Goal: Transaction & Acquisition: Purchase product/service

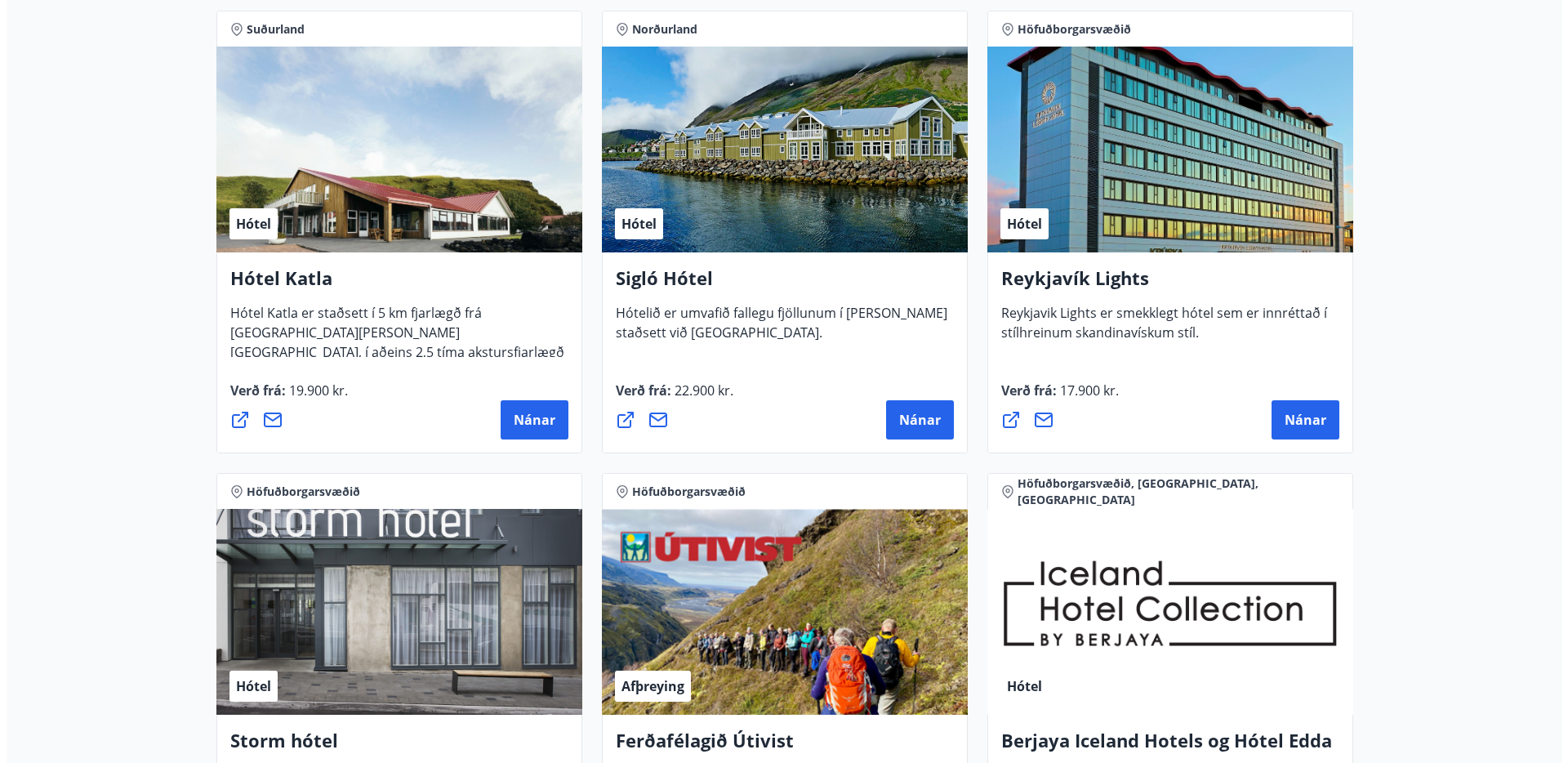
scroll to position [1234, 0]
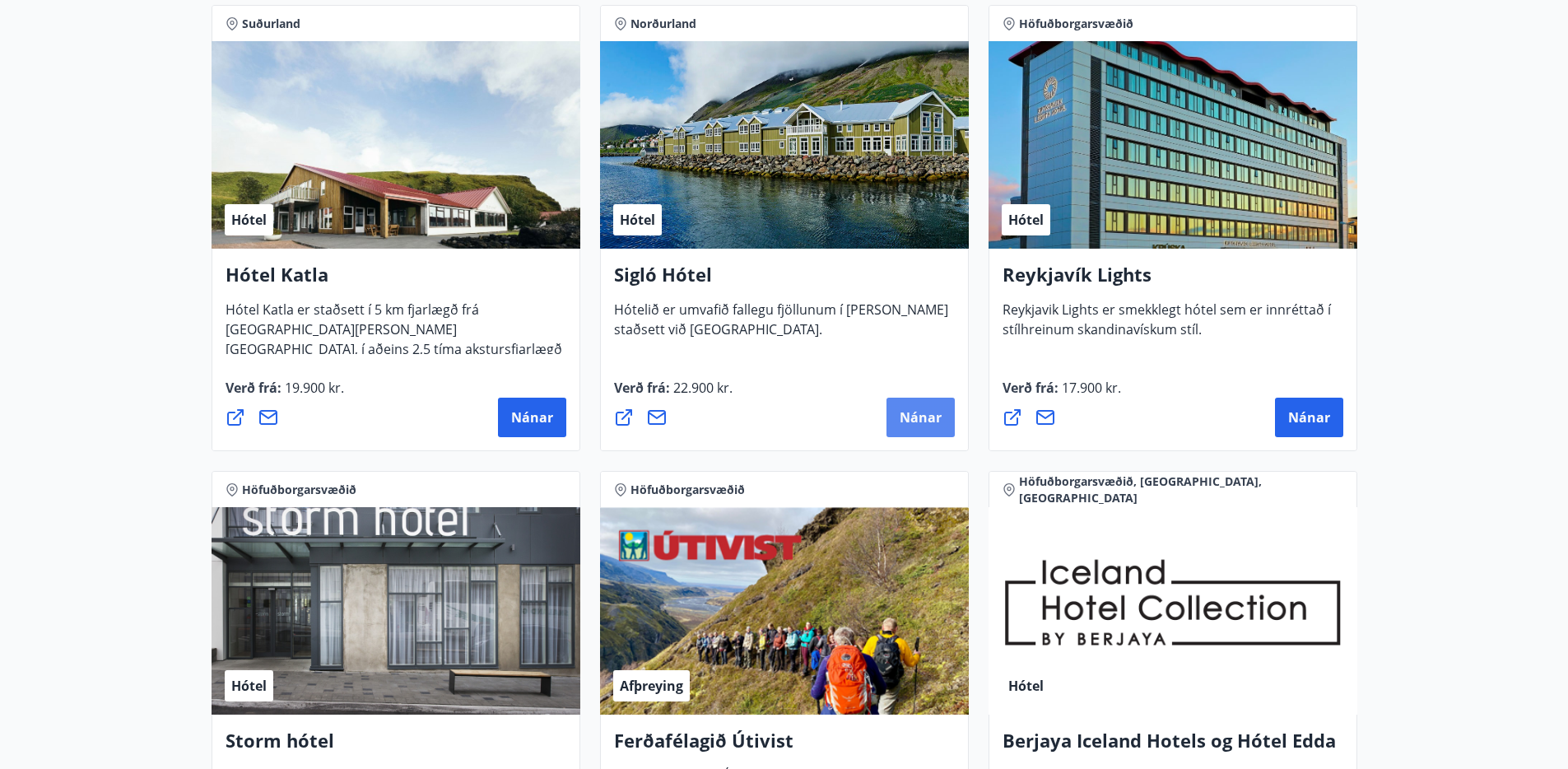
click at [917, 410] on span "Nánar" at bounding box center [920, 416] width 42 height 18
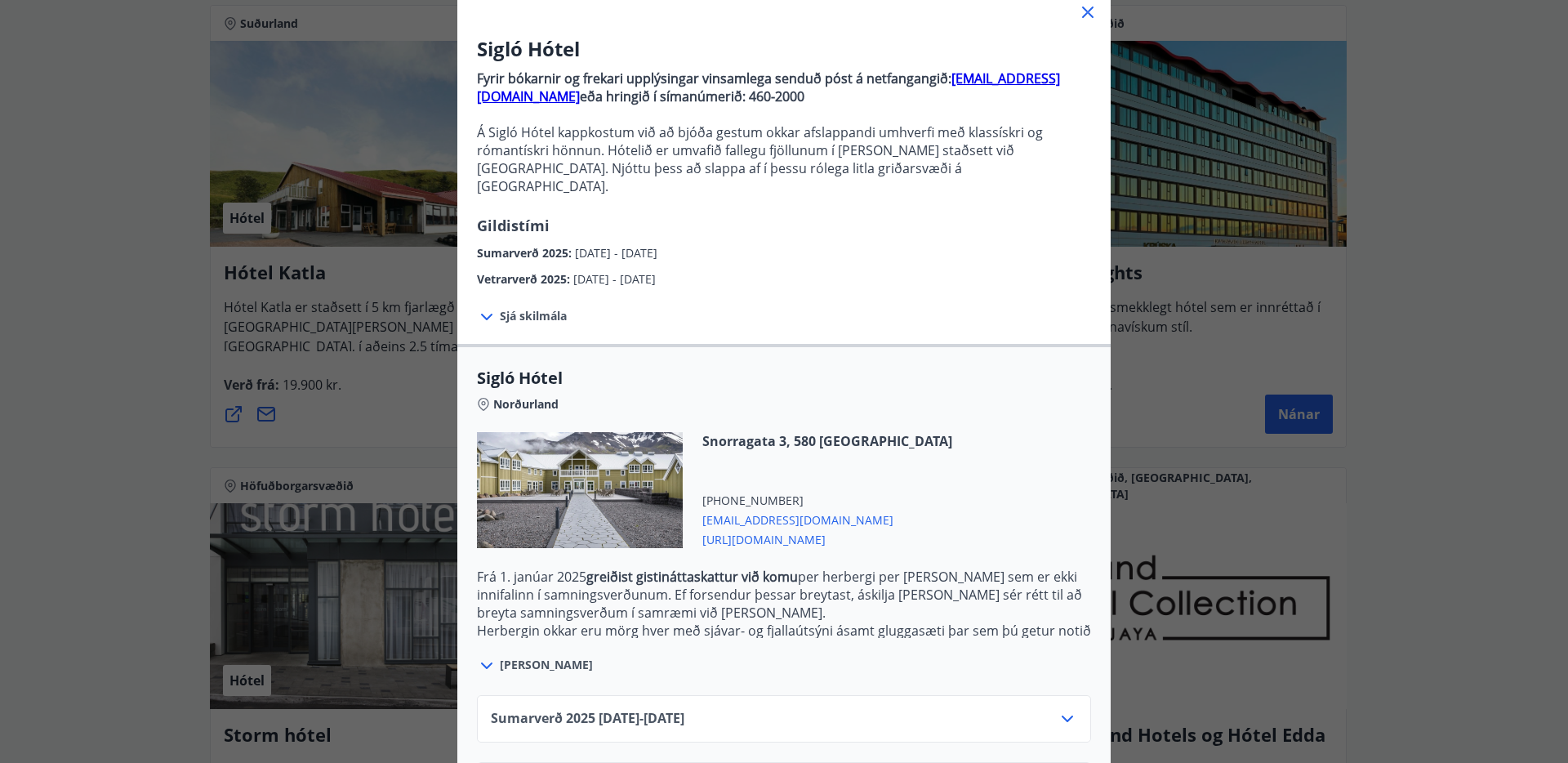
scroll to position [168, 0]
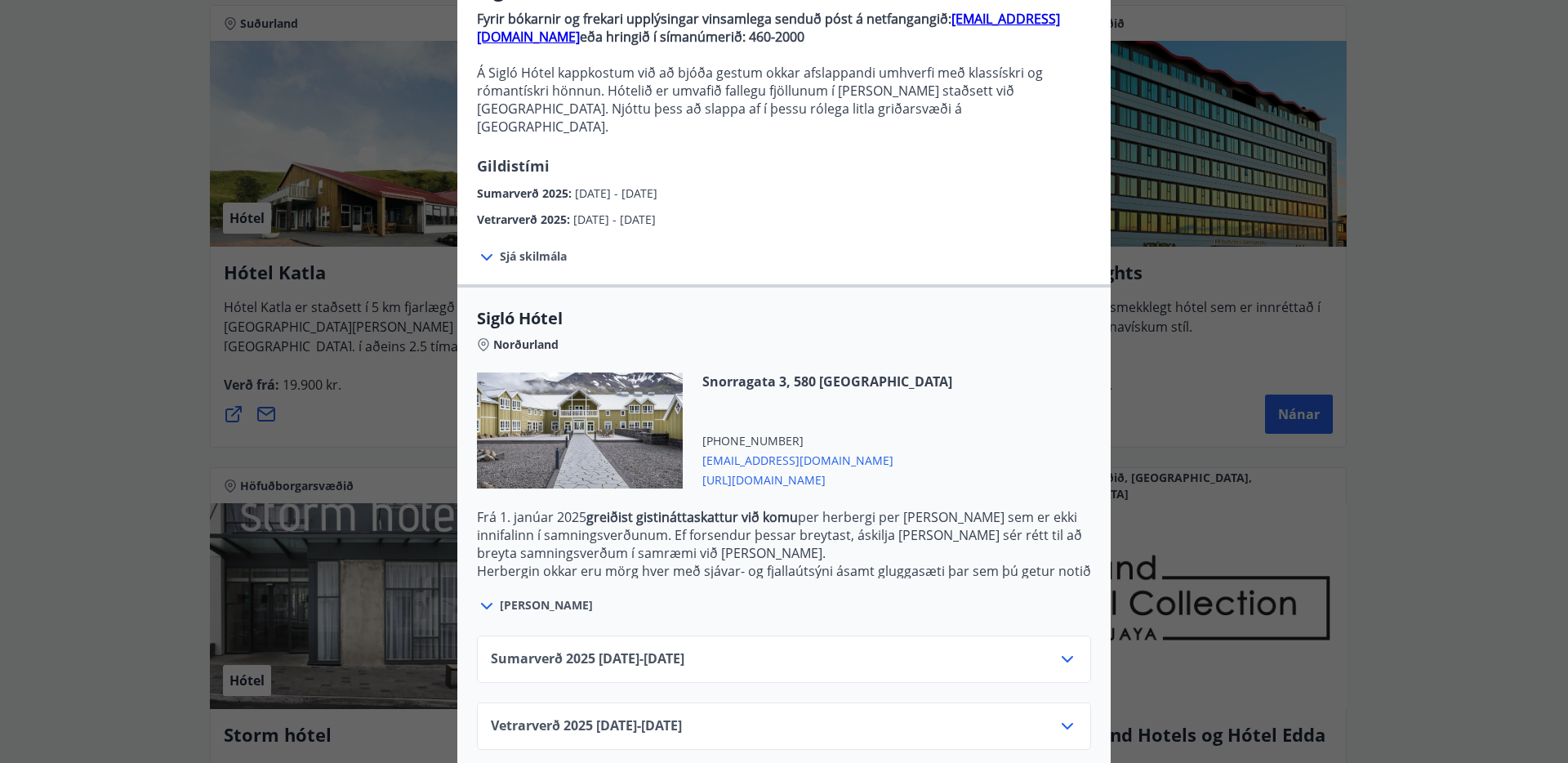
click at [1065, 649] on icon at bounding box center [1067, 658] width 19 height 19
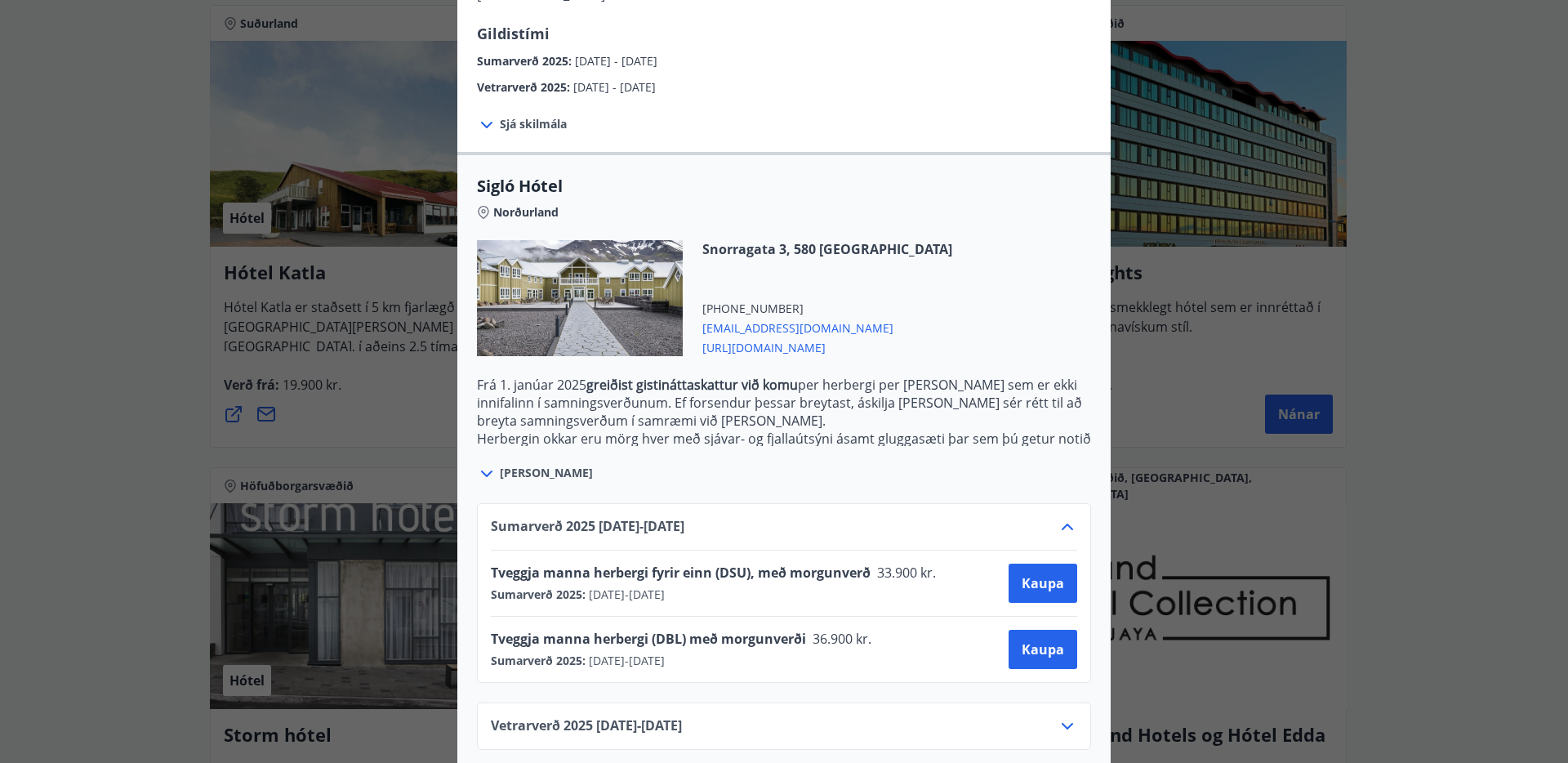
scroll to position [297, 0]
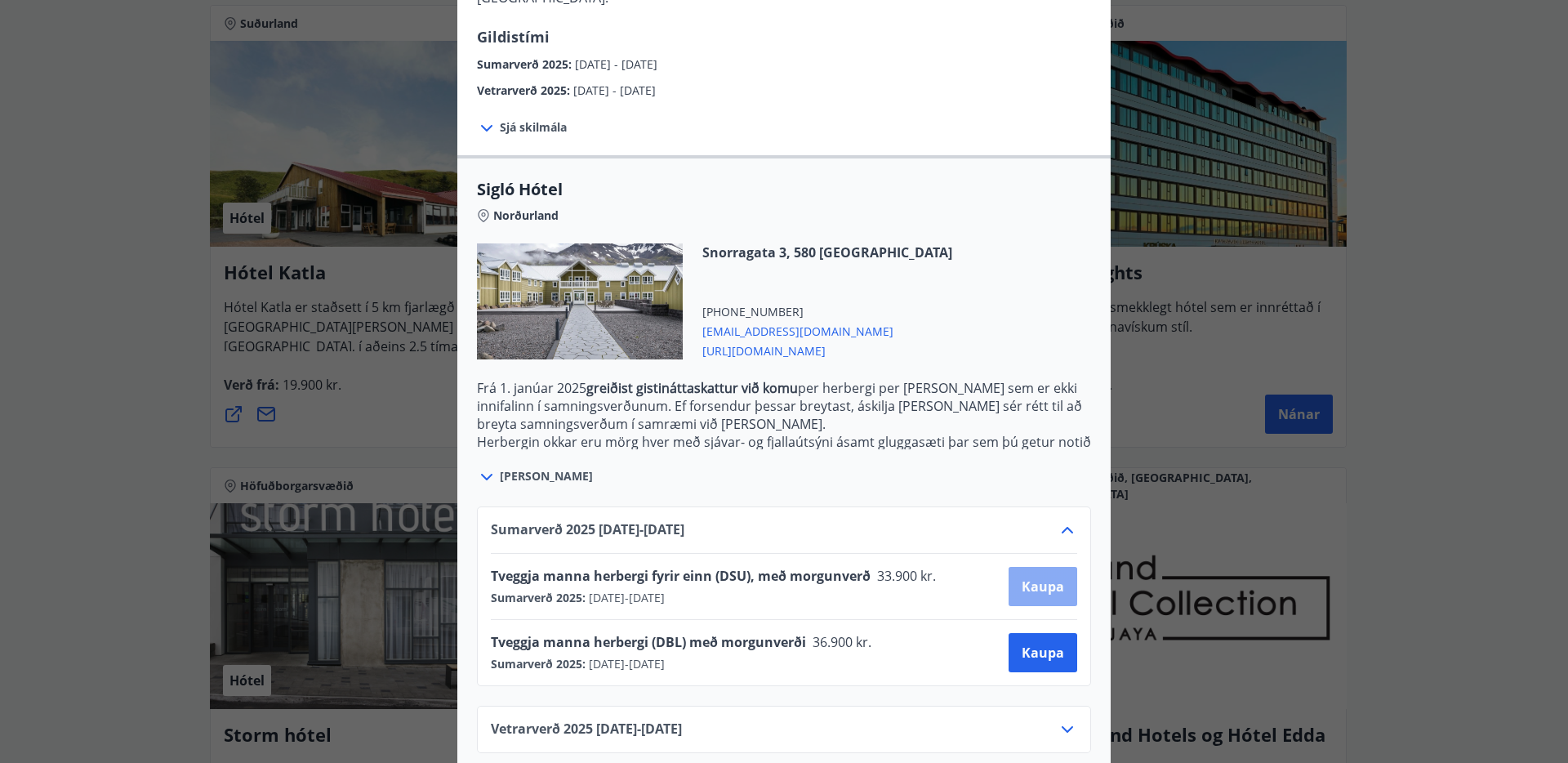
click at [1032, 577] on span "Kaupa" at bounding box center [1043, 586] width 42 height 18
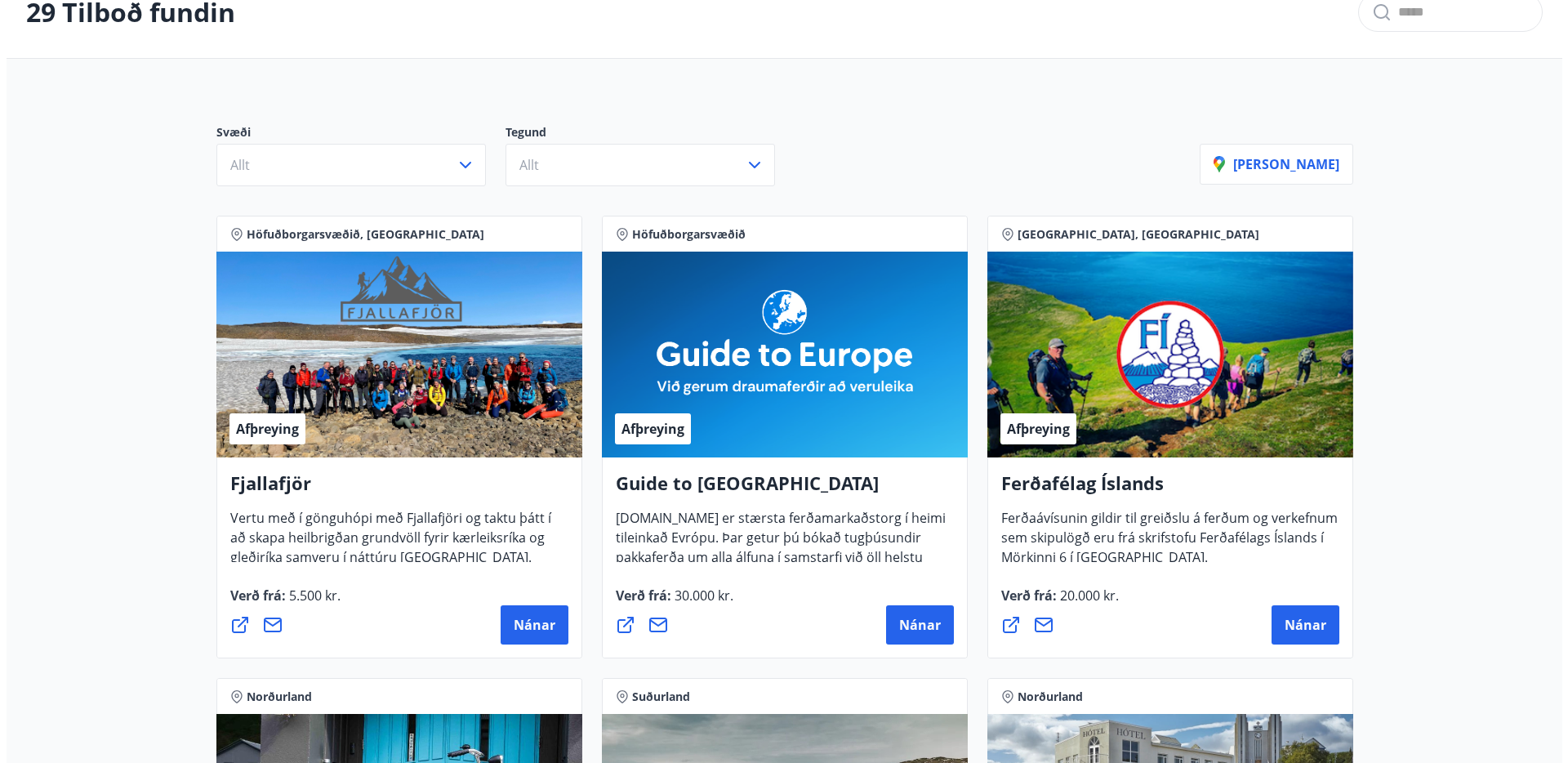
scroll to position [109, 0]
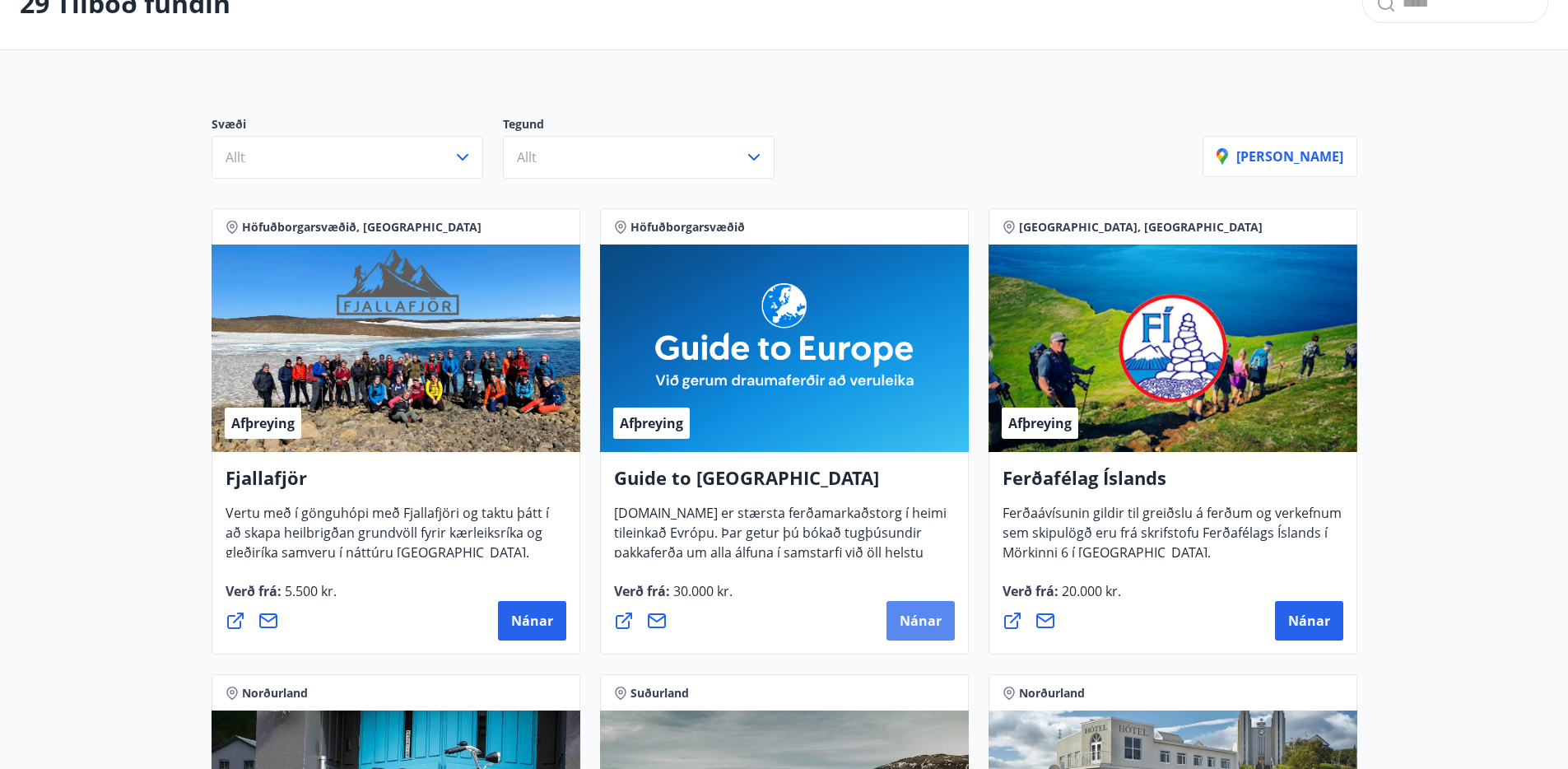
click at [917, 628] on span "Nánar" at bounding box center [920, 620] width 42 height 18
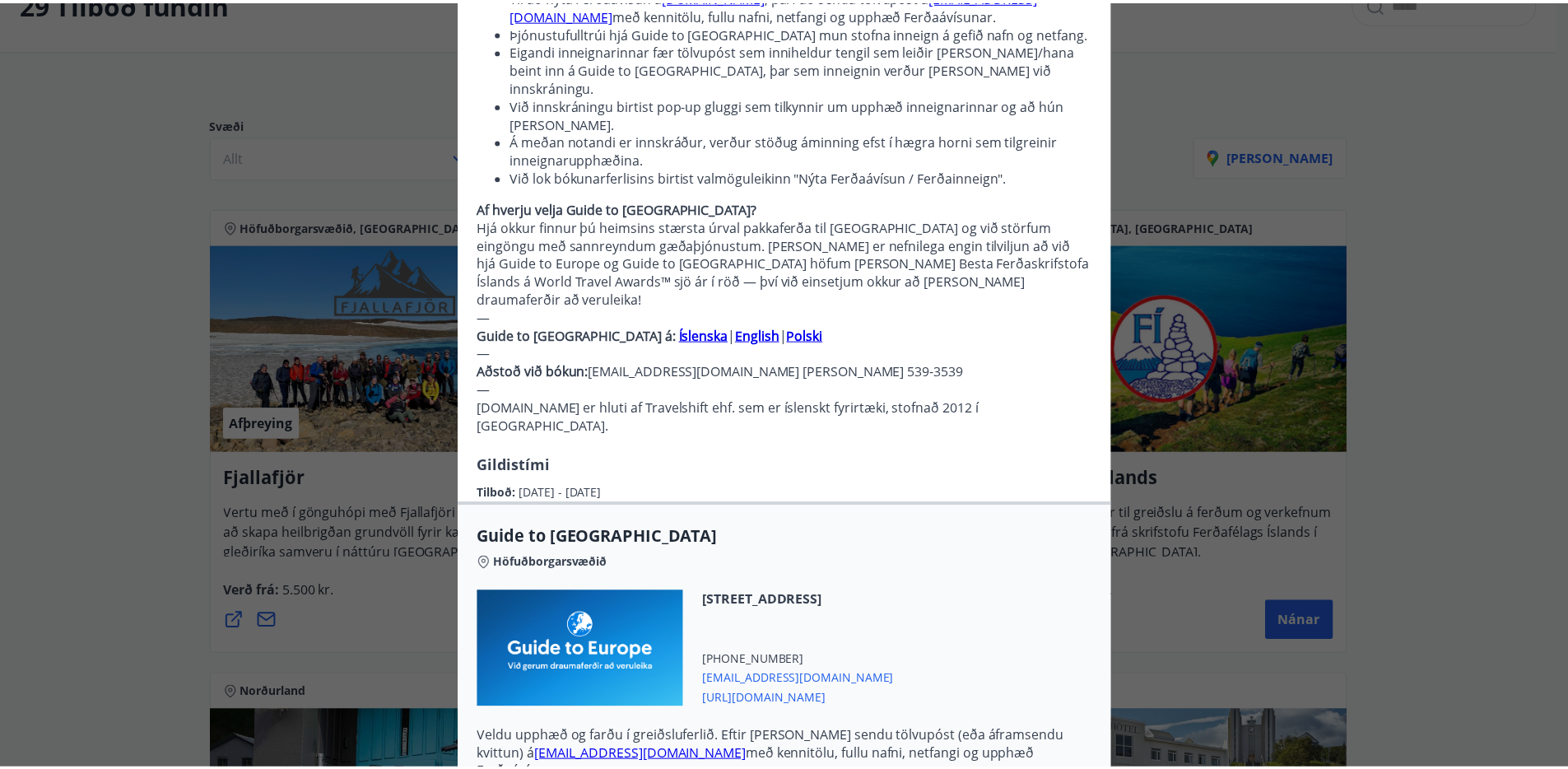
scroll to position [0, 0]
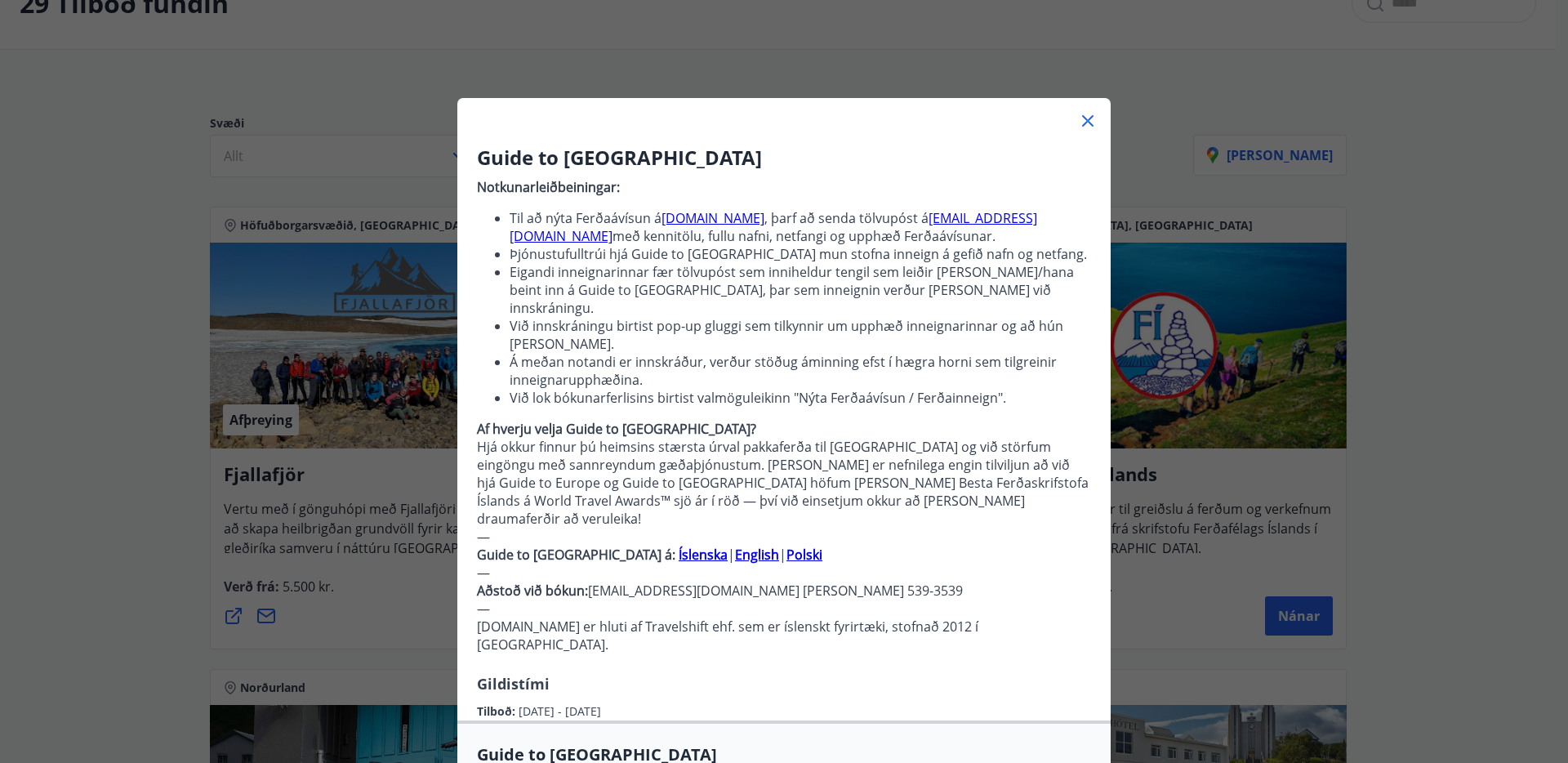
click at [1086, 120] on icon at bounding box center [1087, 121] width 3 height 3
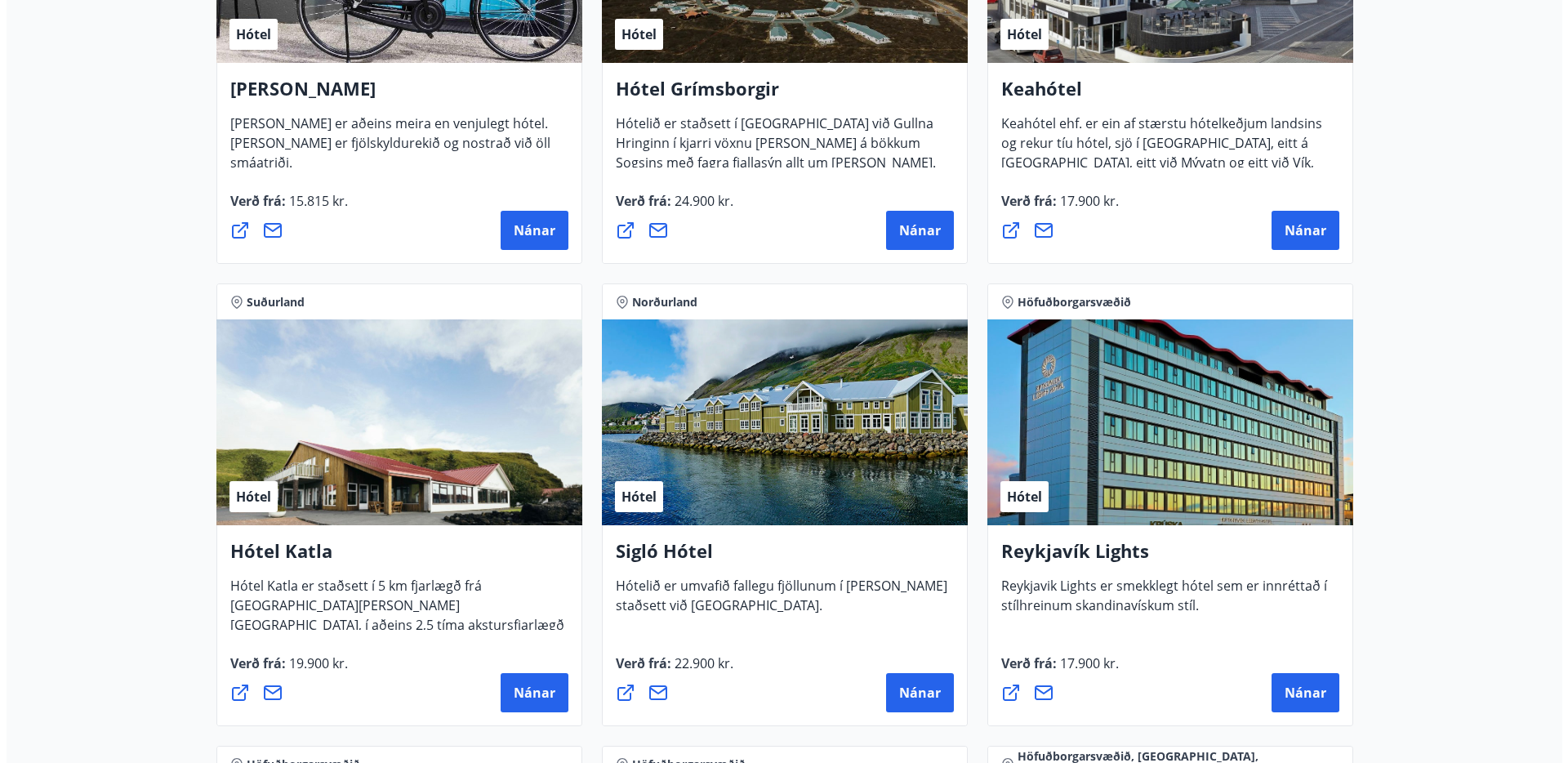
scroll to position [963, 0]
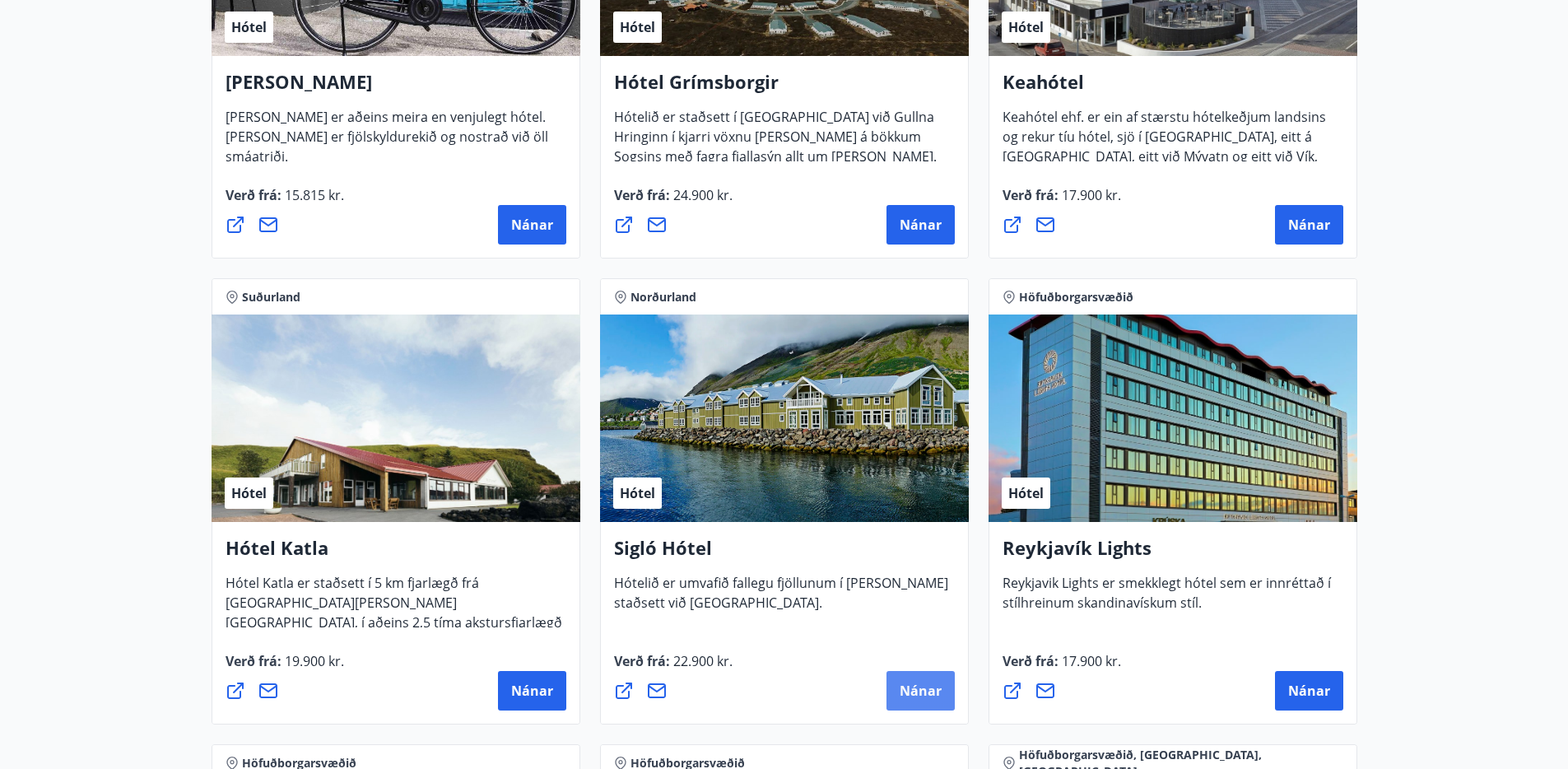
click at [953, 691] on button "Nánar" at bounding box center [921, 691] width 68 height 39
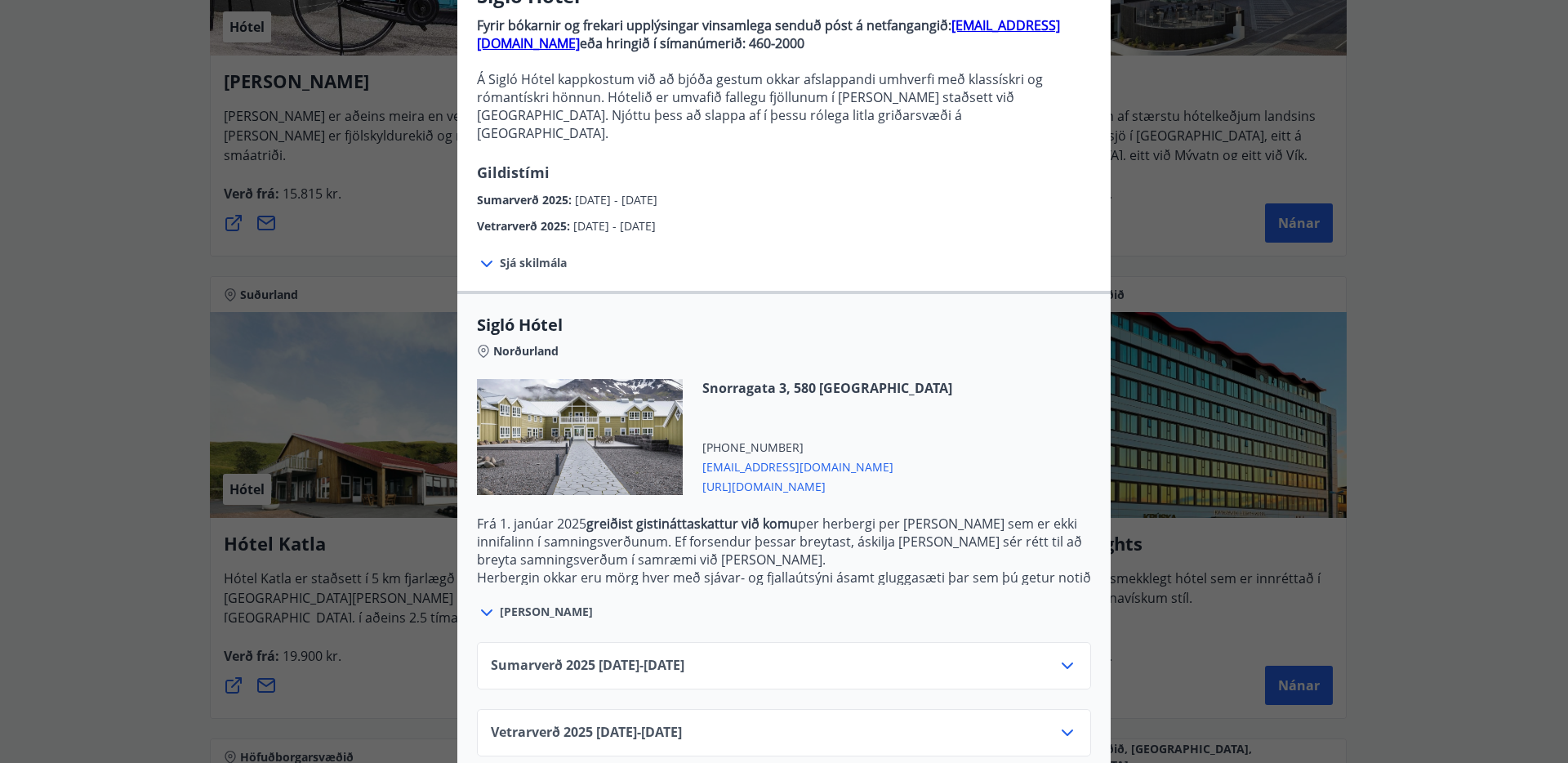
scroll to position [168, 0]
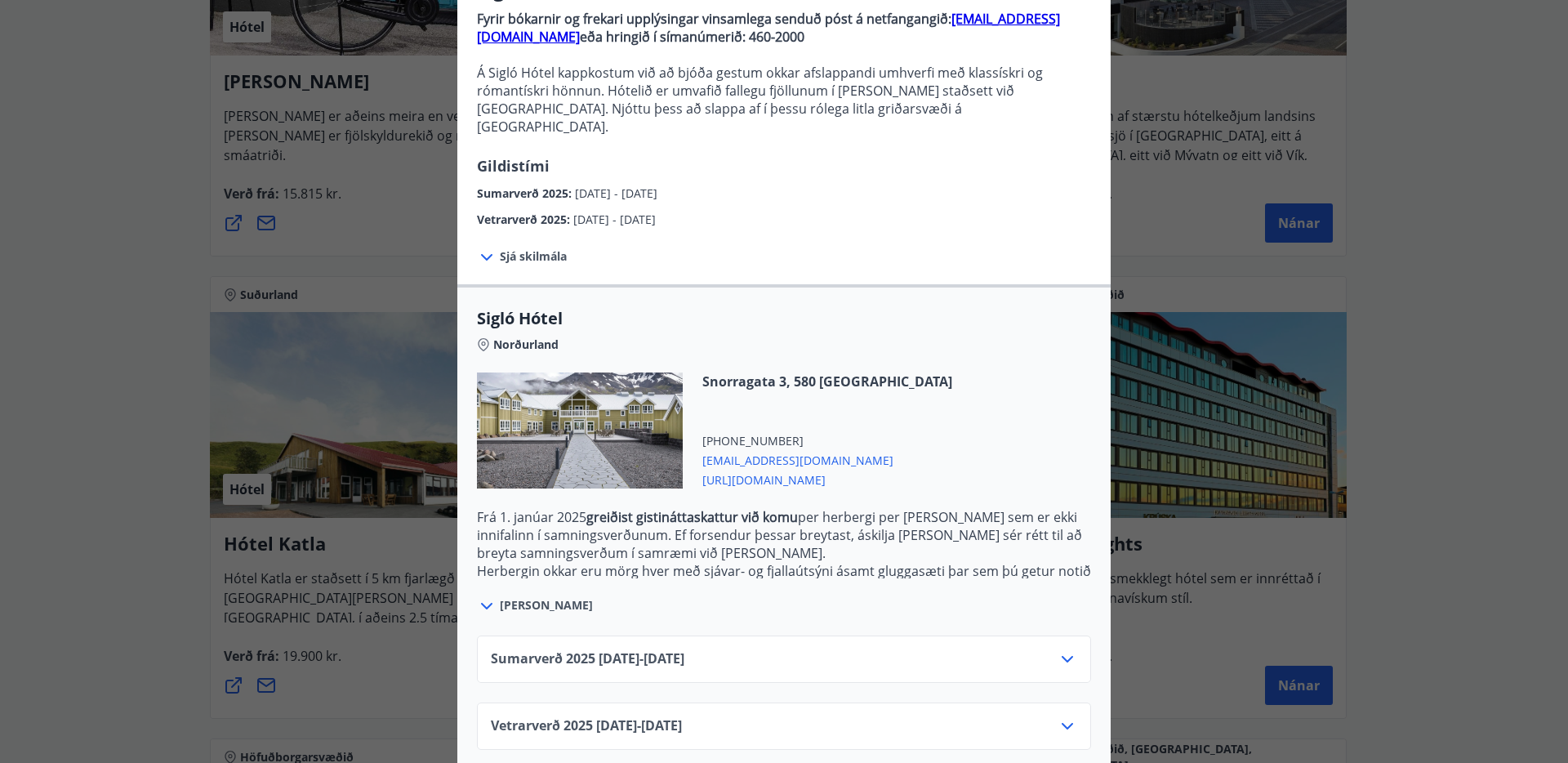
click at [1067, 649] on icon at bounding box center [1067, 658] width 19 height 19
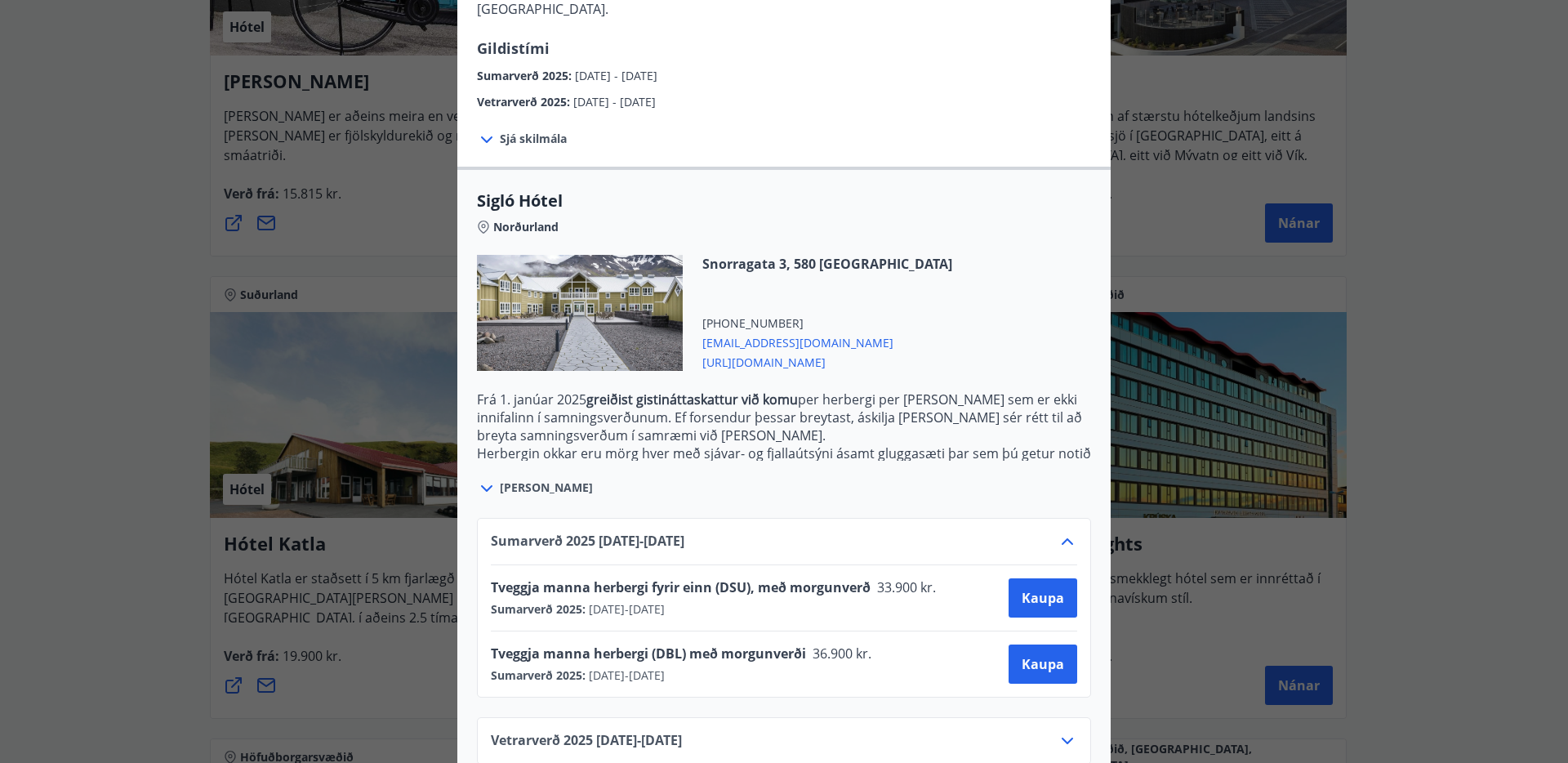
scroll to position [301, 0]
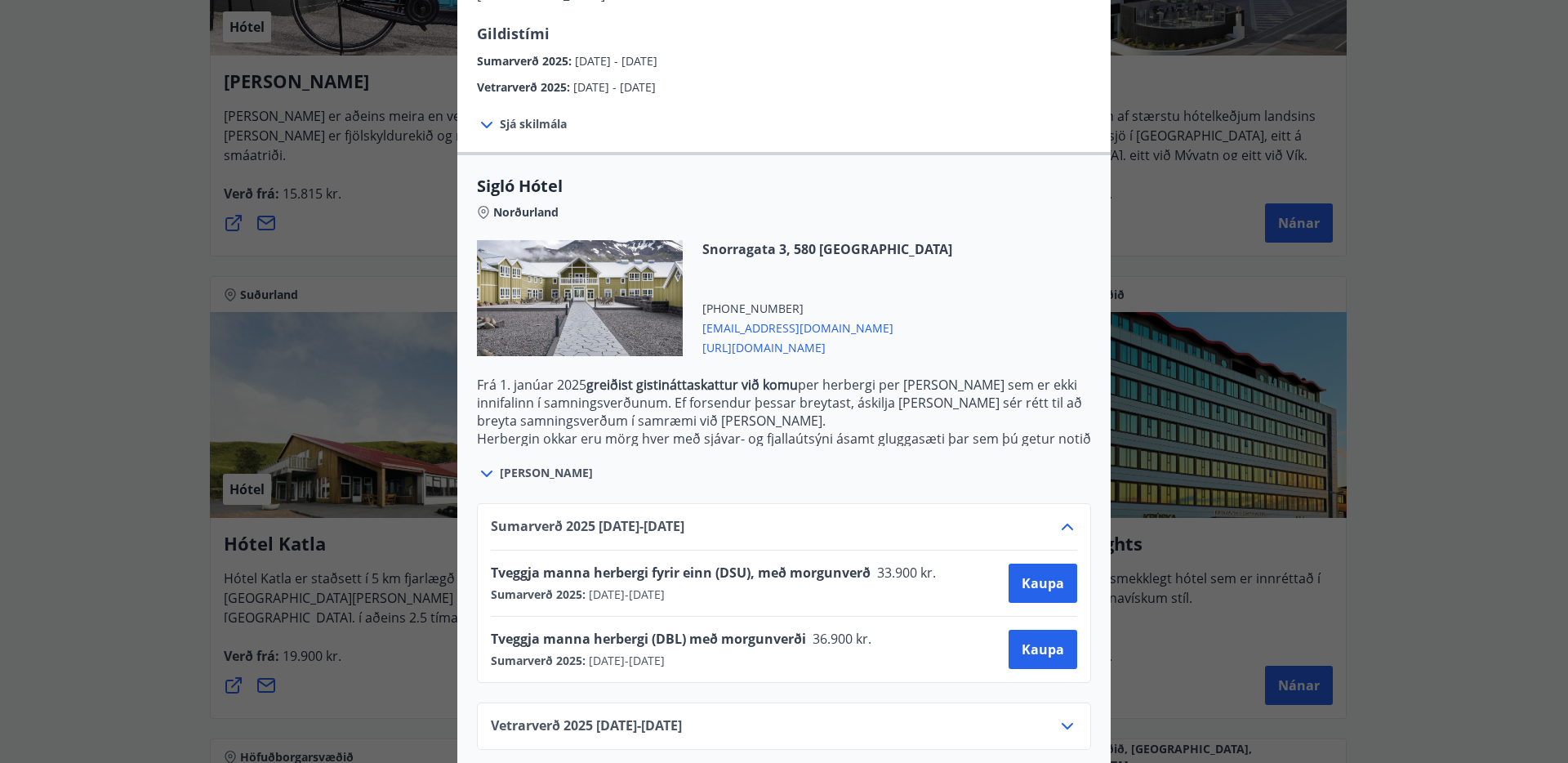
click at [1061, 722] on icon at bounding box center [1067, 726] width 12 height 7
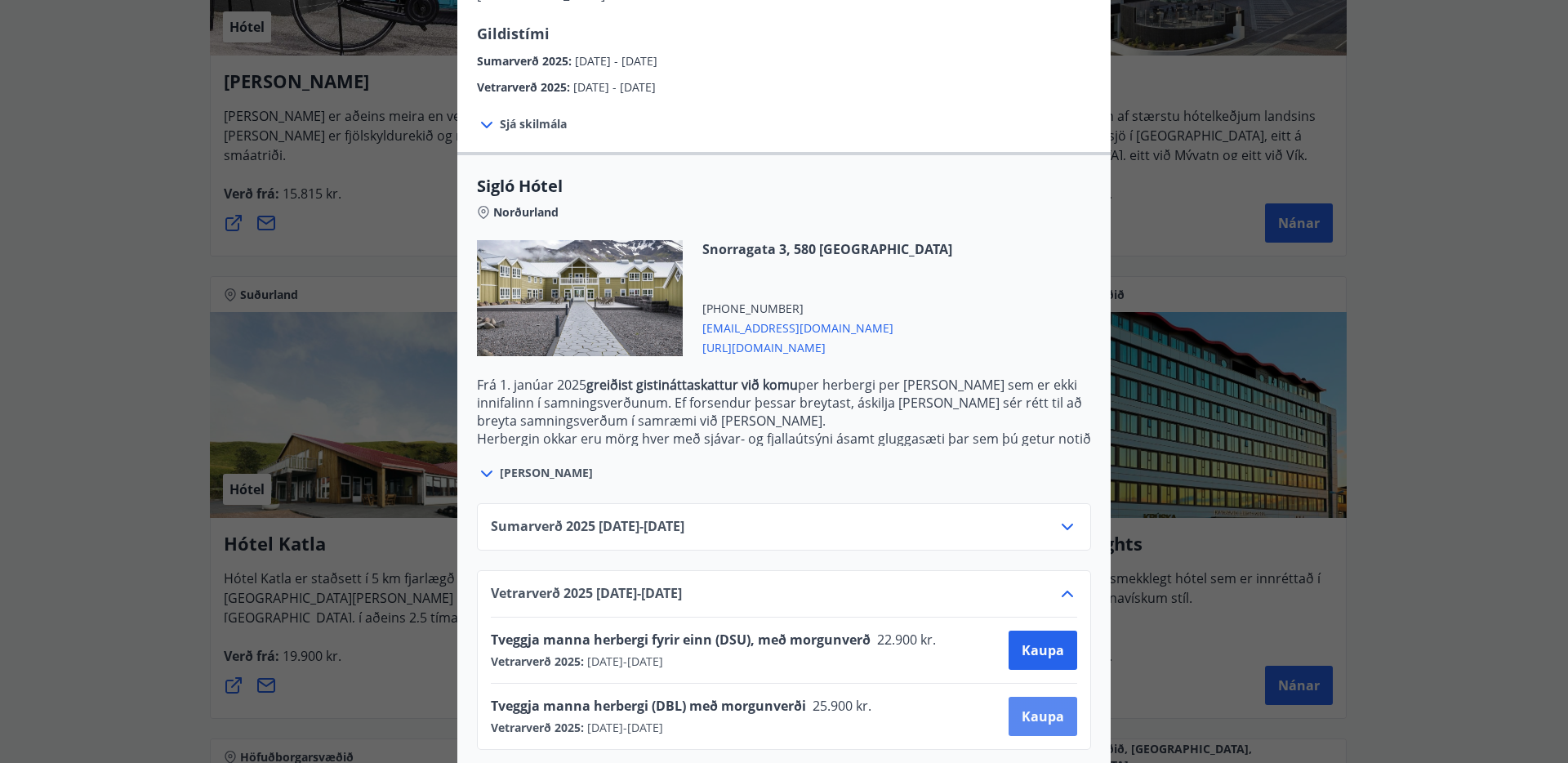
click at [1021, 707] on span "Kaupa" at bounding box center [1043, 716] width 42 height 18
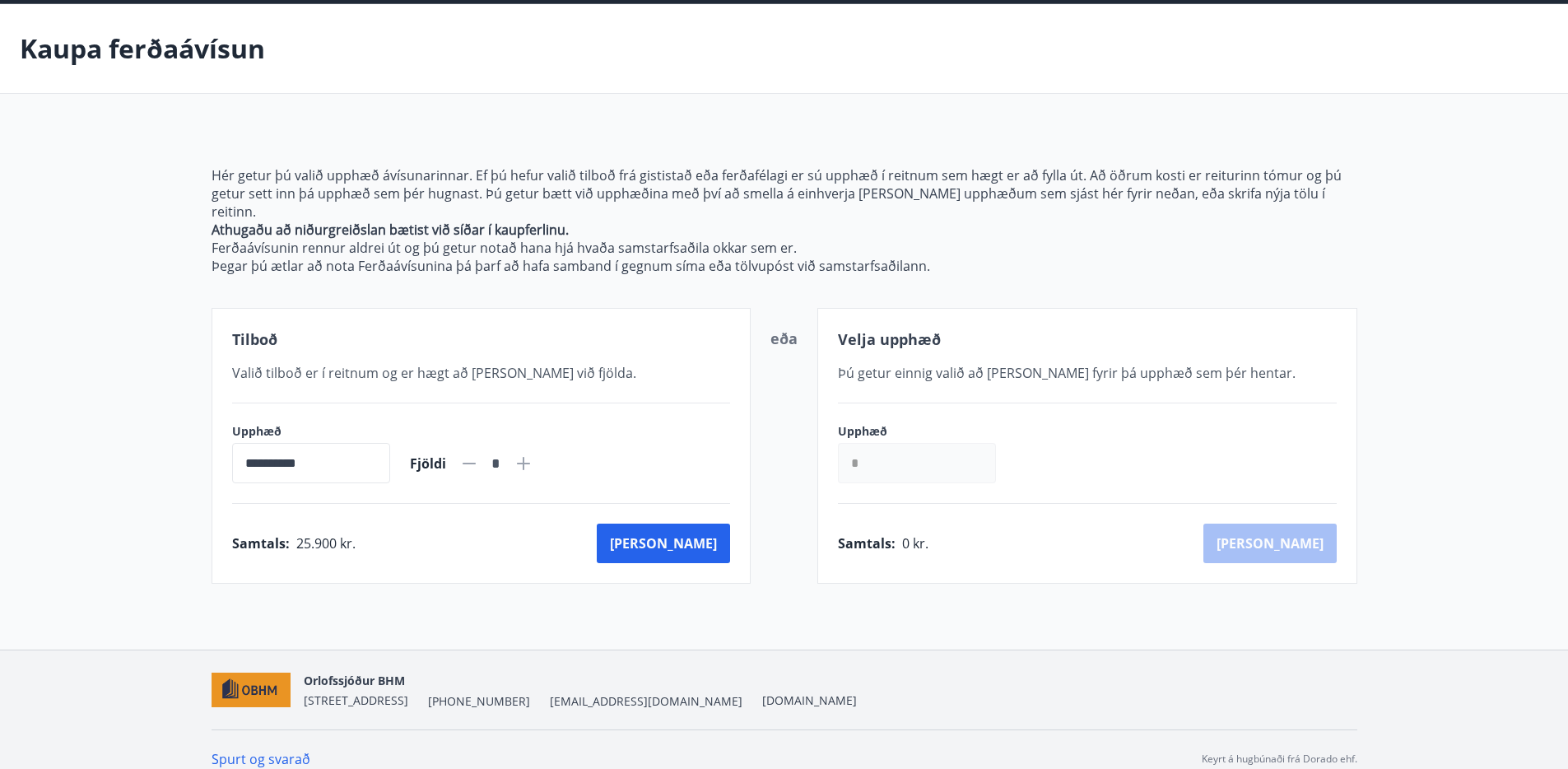
scroll to position [62, 0]
